Goal: Task Accomplishment & Management: Manage account settings

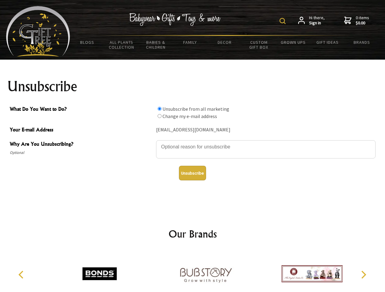
click at [283, 21] on img at bounding box center [282, 21] width 6 height 6
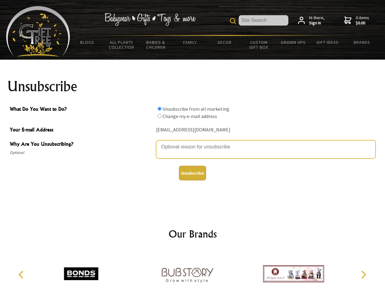
click at [192, 142] on textarea "Why Are You Unsubscribing?" at bounding box center [265, 149] width 219 height 18
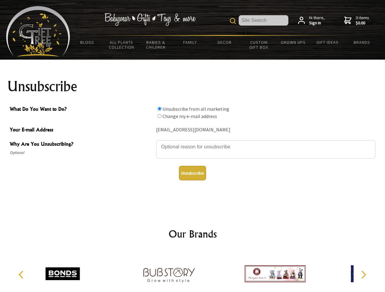
click at [159, 109] on input "What Do You Want to Do?" at bounding box center [159, 109] width 4 height 4
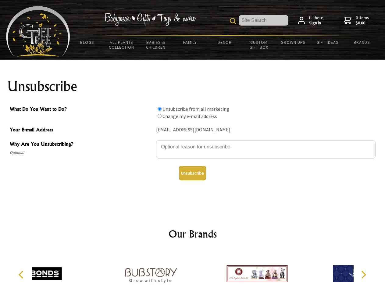
click at [159, 116] on input "What Do You Want to Do?" at bounding box center [159, 116] width 4 height 4
radio input "true"
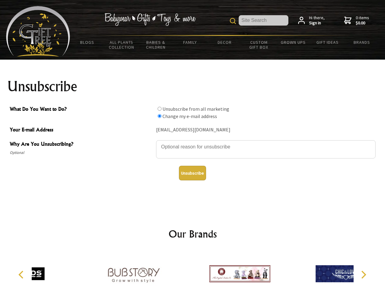
click at [192, 173] on button "Unsubscribe" at bounding box center [192, 173] width 27 height 15
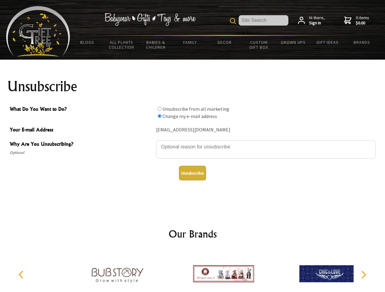
click at [22, 275] on icon "Previous" at bounding box center [22, 275] width 8 height 8
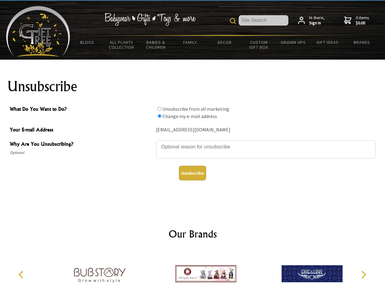
click at [363, 275] on icon "Next" at bounding box center [363, 275] width 8 height 8
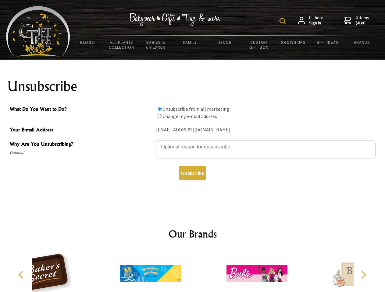
click at [283, 21] on img at bounding box center [282, 21] width 6 height 6
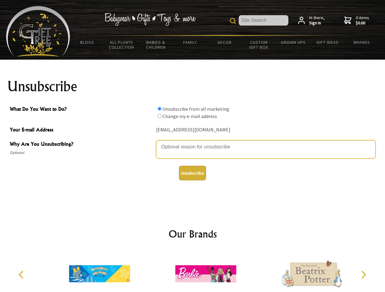
click at [192, 142] on textarea "Why Are You Unsubscribing?" at bounding box center [265, 149] width 219 height 18
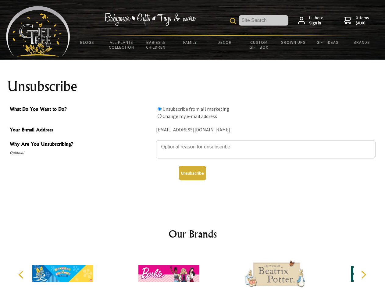
click at [159, 109] on input "What Do You Want to Do?" at bounding box center [159, 109] width 4 height 4
click at [159, 116] on input "What Do You Want to Do?" at bounding box center [159, 116] width 4 height 4
radio input "true"
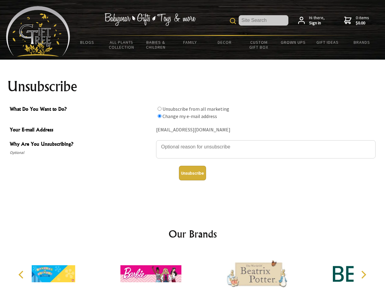
click at [192, 173] on button "Unsubscribe" at bounding box center [192, 173] width 27 height 15
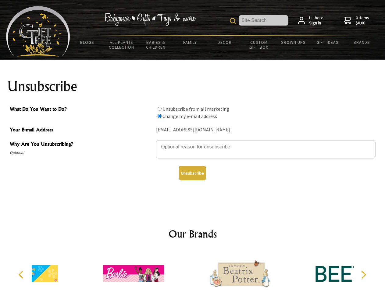
click at [192, 272] on div at bounding box center [239, 274] width 106 height 47
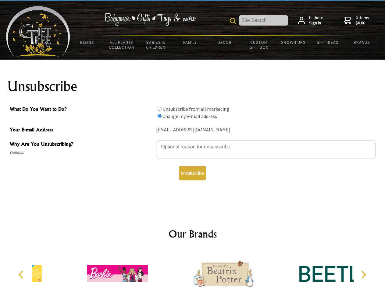
click at [22, 275] on icon "Previous" at bounding box center [22, 275] width 8 height 8
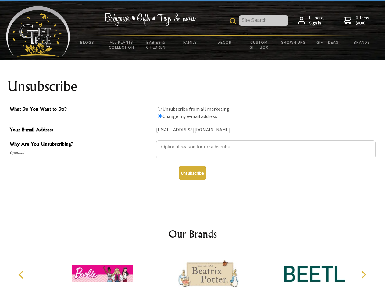
click at [363, 275] on icon "Next" at bounding box center [363, 275] width 8 height 8
